Goal: Information Seeking & Learning: Check status

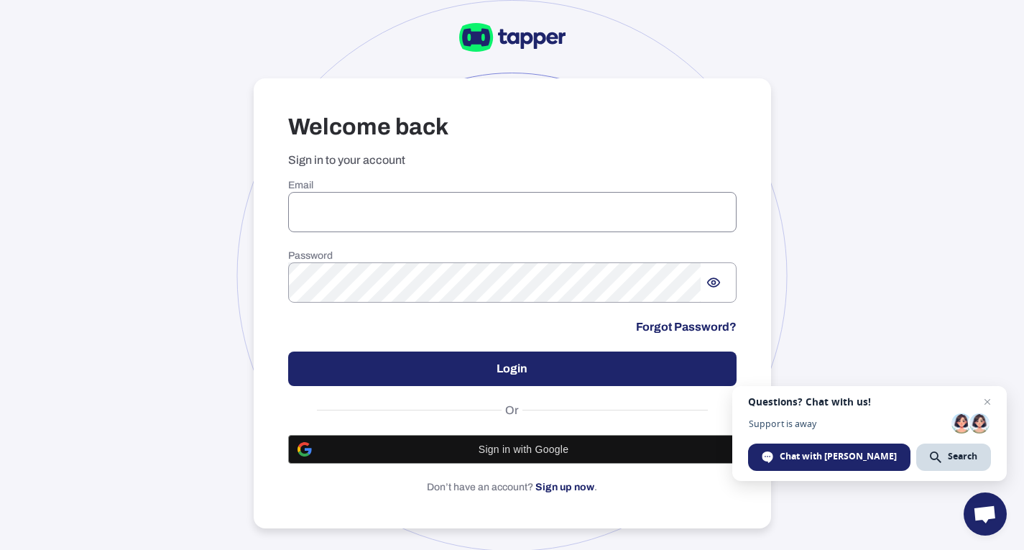
click at [364, 216] on input "email" at bounding box center [512, 212] width 448 height 40
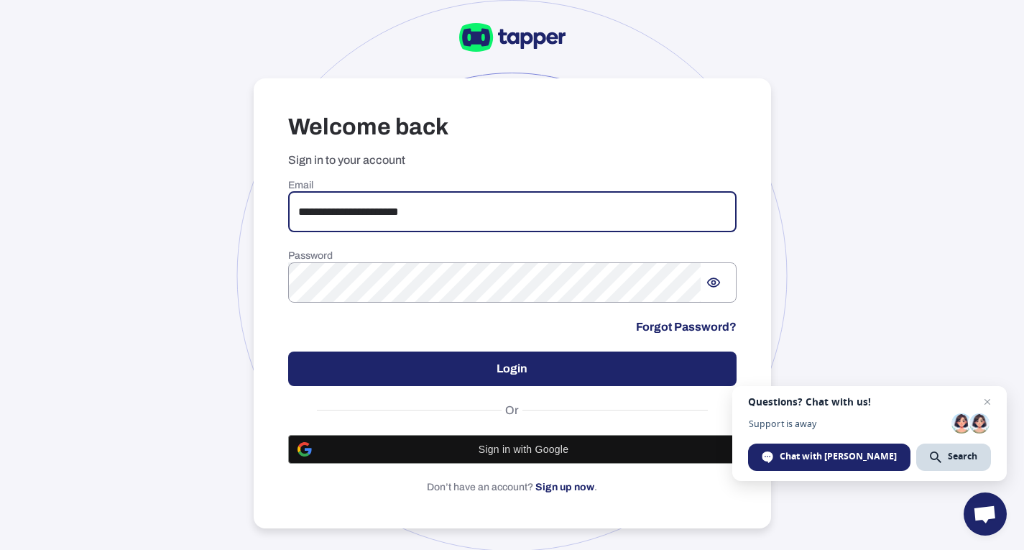
type input "**********"
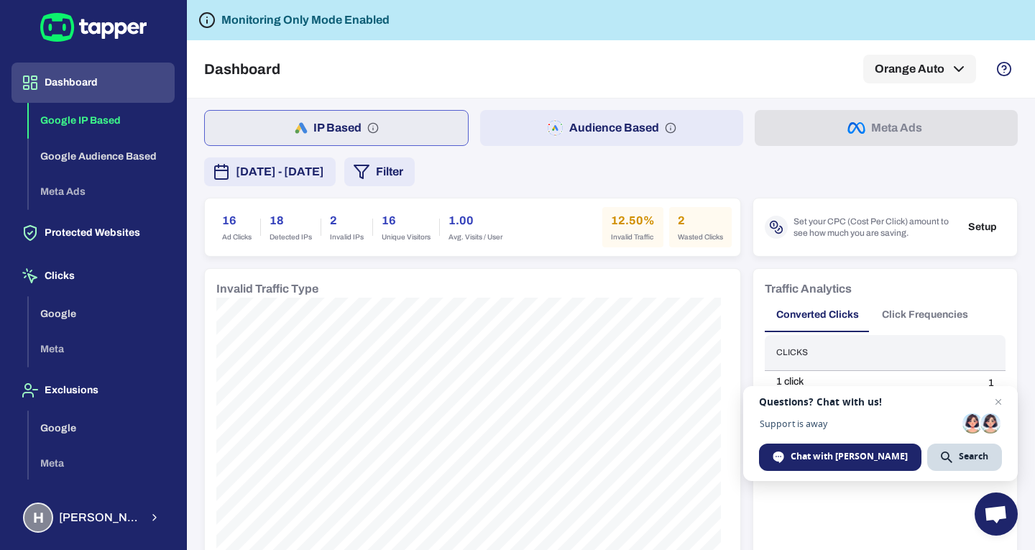
click at [324, 175] on span "[DATE] - [DATE]" at bounding box center [280, 171] width 88 height 17
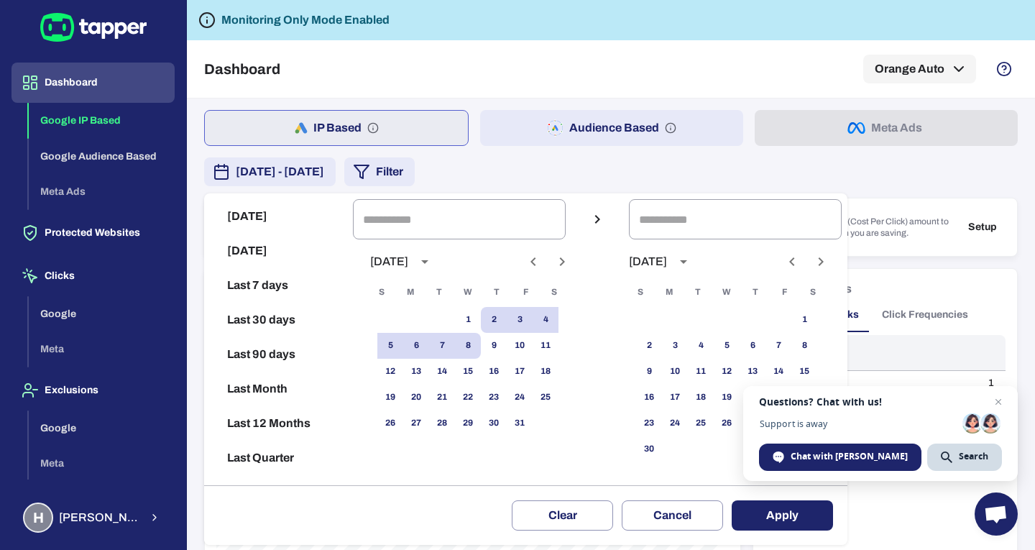
click at [293, 226] on button "Today" at bounding box center [278, 216] width 137 height 34
type input "**********"
click at [994, 404] on span "Close chat" at bounding box center [998, 402] width 18 height 18
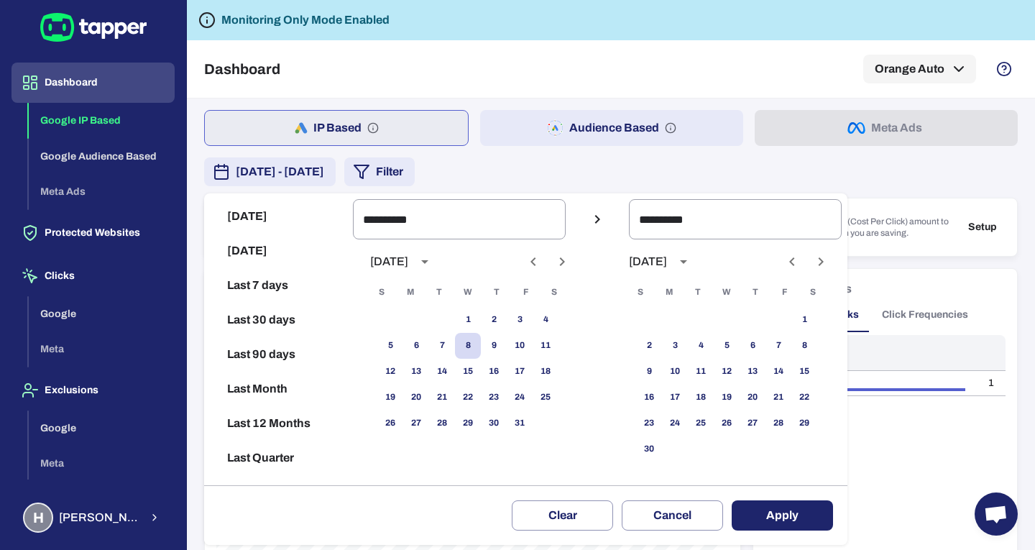
click at [793, 516] on button "Apply" at bounding box center [781, 515] width 101 height 30
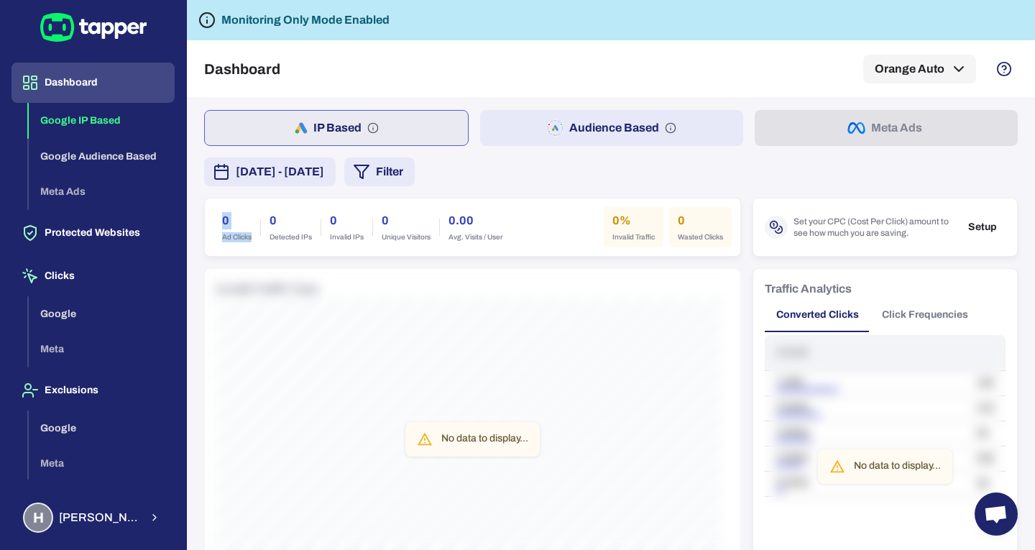
drag, startPoint x: 216, startPoint y: 210, endPoint x: 259, endPoint y: 240, distance: 52.6
click at [259, 240] on div "0 Ad Clicks" at bounding box center [236, 227] width 47 height 40
click at [238, 241] on span "Ad Clicks" at bounding box center [236, 237] width 29 height 10
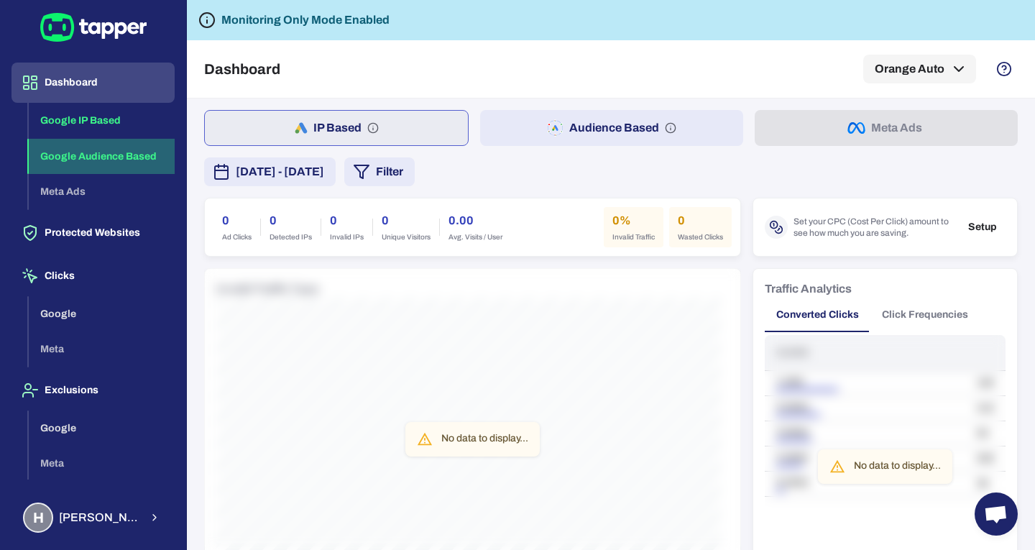
click at [111, 162] on button "Google Audience Based" at bounding box center [102, 157] width 146 height 36
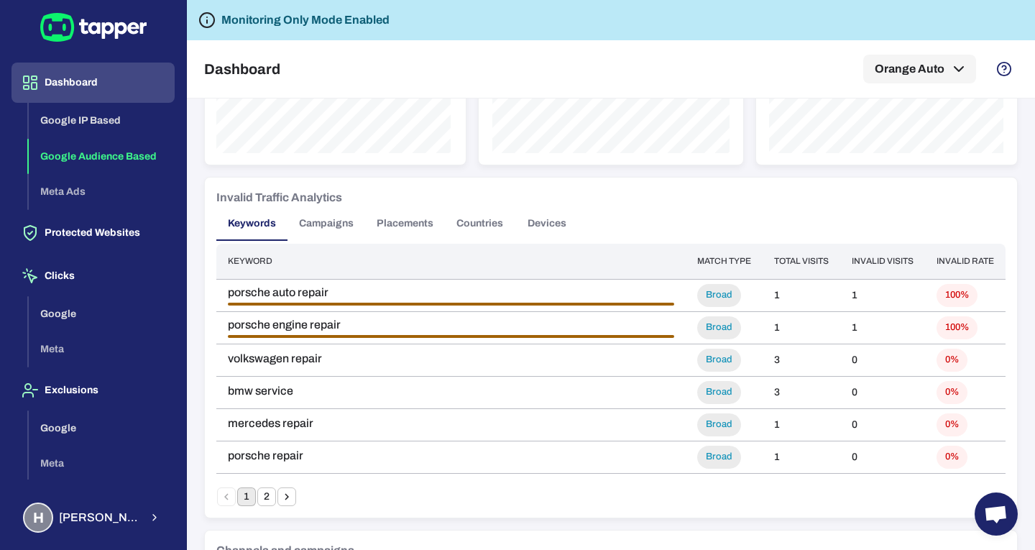
scroll to position [894, 0]
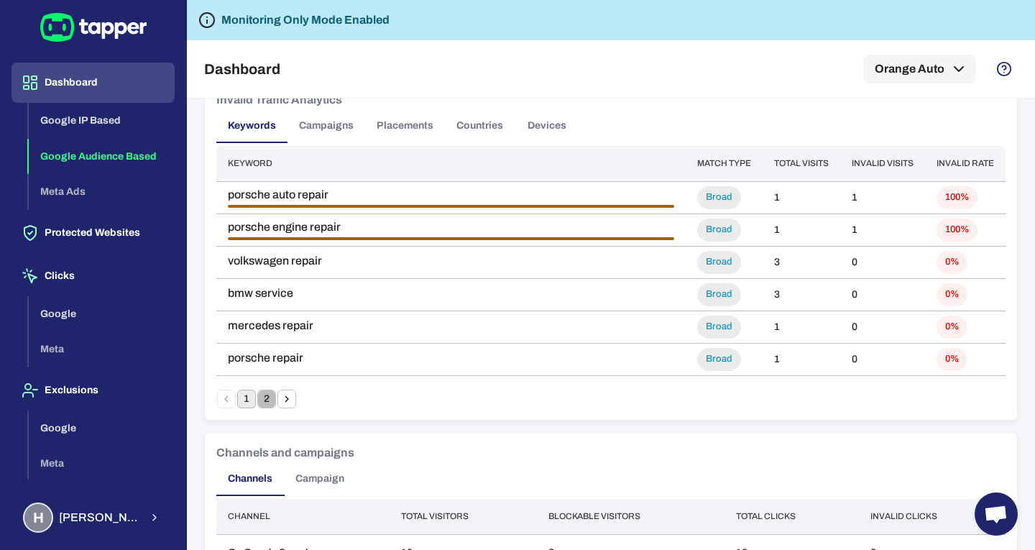
click at [272, 394] on button "2" at bounding box center [266, 398] width 19 height 19
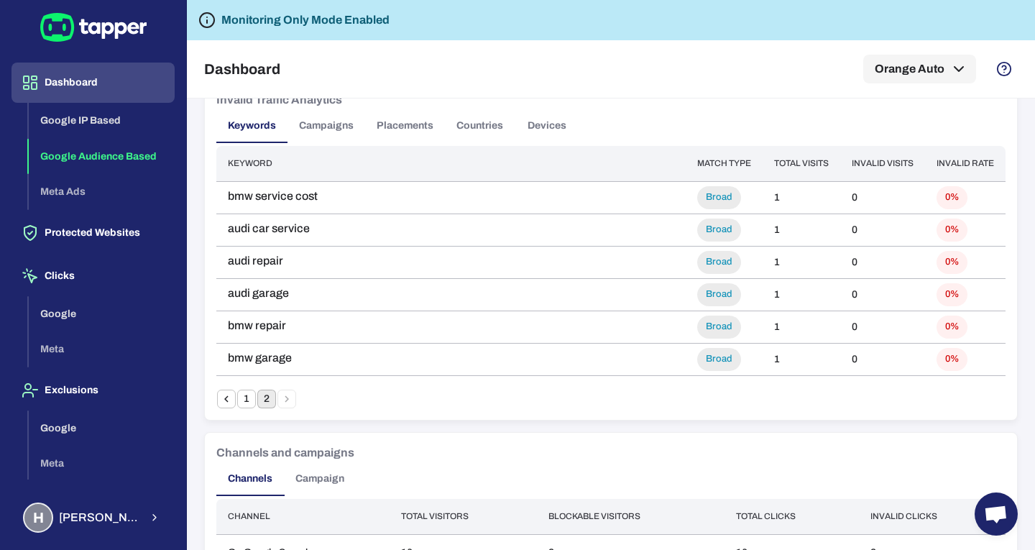
click at [286, 399] on li "pagination navigation" at bounding box center [287, 398] width 20 height 19
click at [338, 125] on button "Campaigns" at bounding box center [326, 125] width 78 height 34
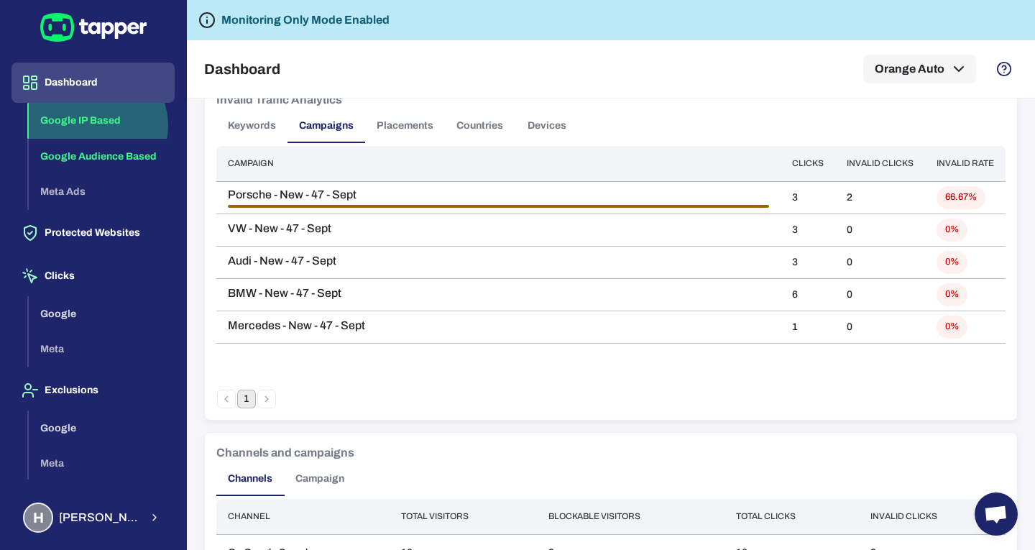
click at [95, 126] on button "Google IP Based" at bounding box center [102, 121] width 146 height 36
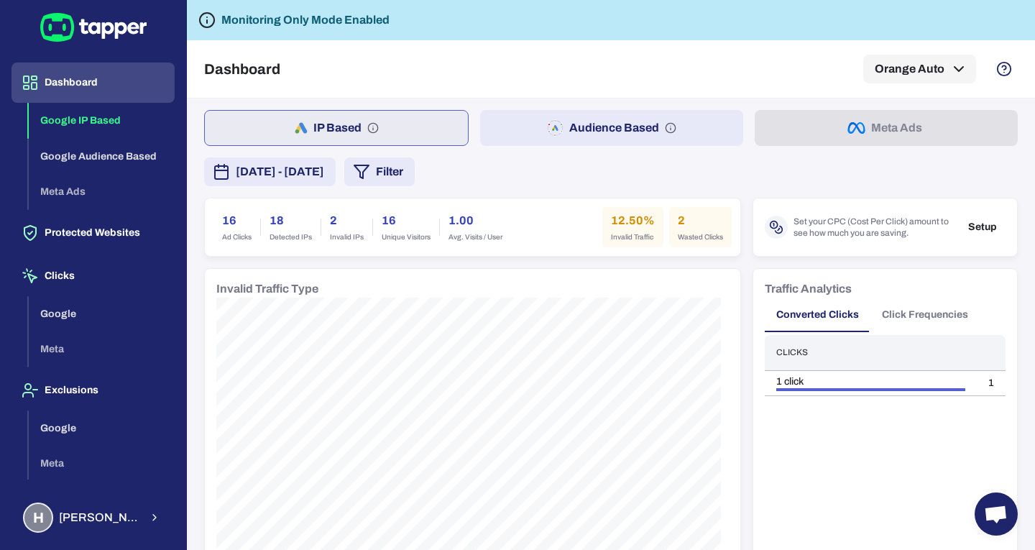
click at [629, 225] on h6 "12.50%" at bounding box center [633, 220] width 44 height 17
click at [693, 228] on h6 "2" at bounding box center [699, 220] width 45 height 17
drag, startPoint x: 671, startPoint y: 221, endPoint x: 697, endPoint y: 238, distance: 30.7
click at [697, 238] on div "2 Wasted Clicks" at bounding box center [700, 227] width 63 height 40
click at [697, 238] on span "Wasted Clicks" at bounding box center [699, 237] width 45 height 10
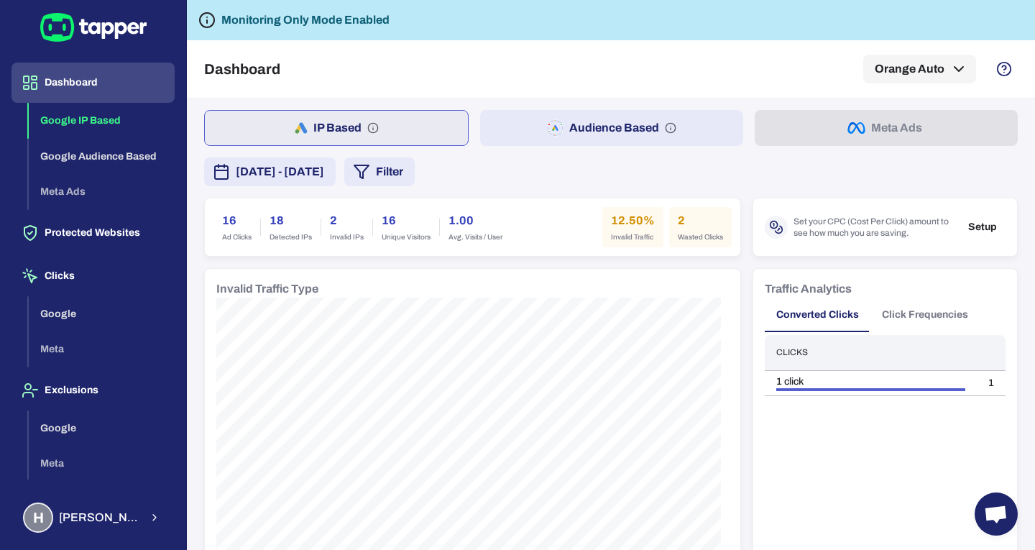
click at [697, 238] on span "Wasted Clicks" at bounding box center [699, 237] width 45 height 10
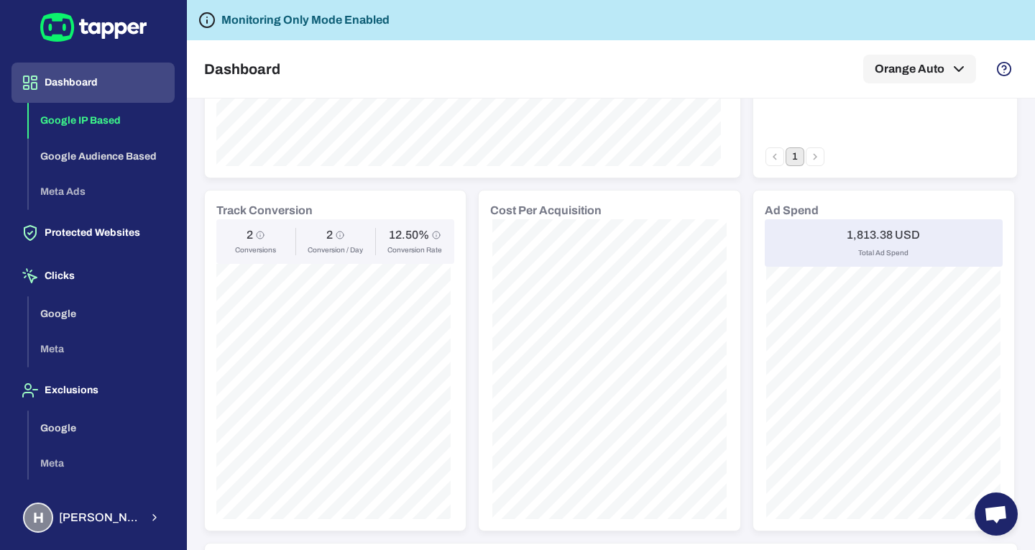
scroll to position [443, 0]
